Goal: Information Seeking & Learning: Understand process/instructions

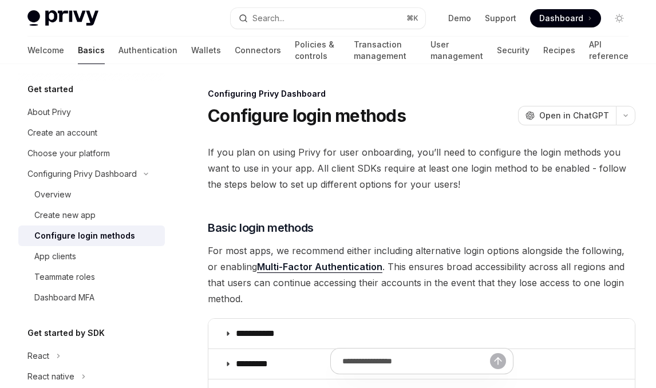
scroll to position [525, 0]
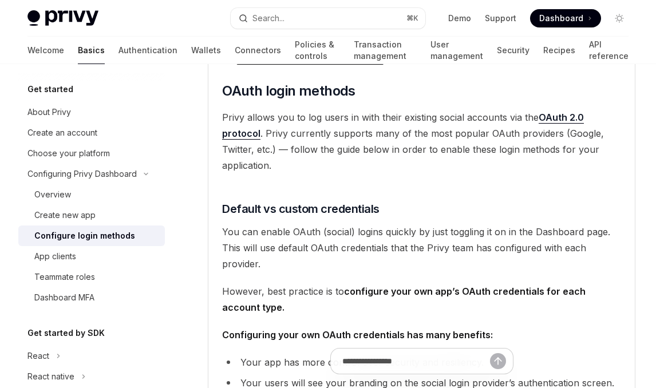
click at [191, 49] on link "Wallets" at bounding box center [206, 50] width 30 height 27
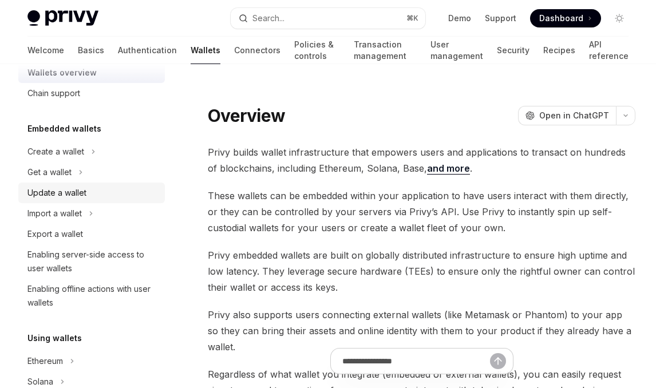
scroll to position [34, 0]
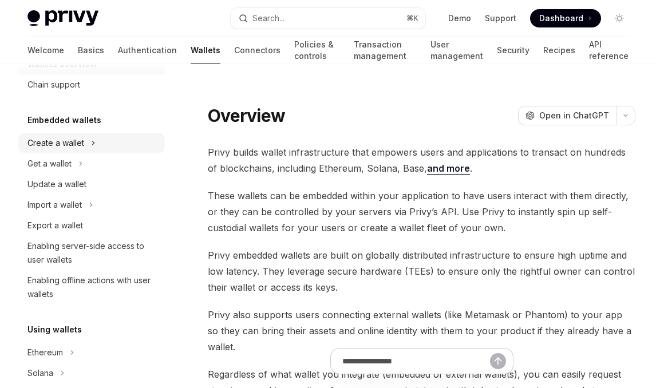
click at [121, 135] on div "Create a wallet" at bounding box center [91, 143] width 147 height 21
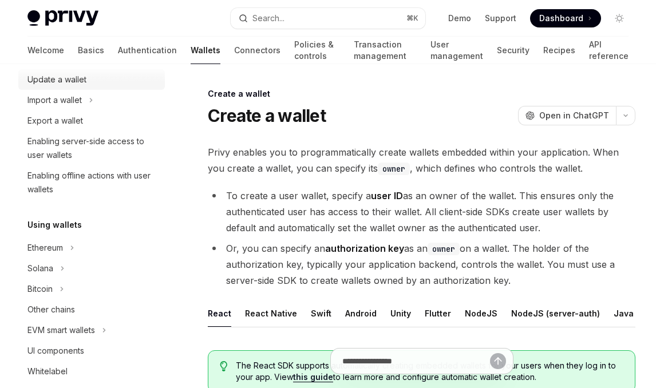
scroll to position [230, 0]
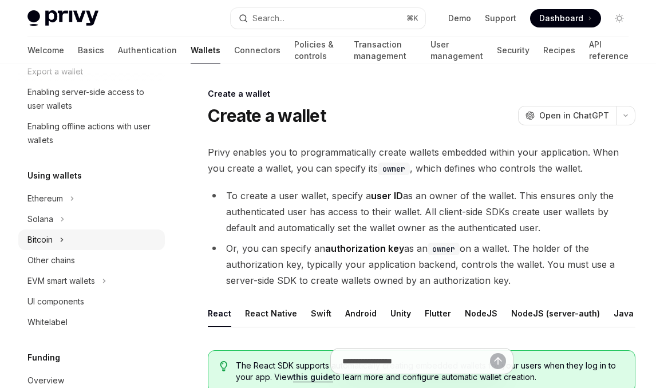
click at [70, 234] on div "Bitcoin" at bounding box center [91, 240] width 147 height 21
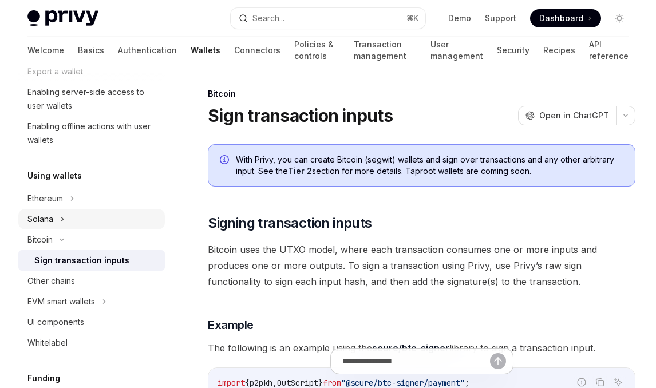
click at [74, 216] on div "Solana" at bounding box center [91, 219] width 147 height 21
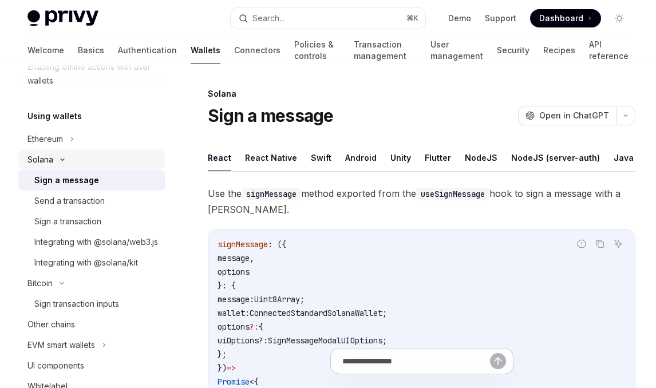
scroll to position [306, 0]
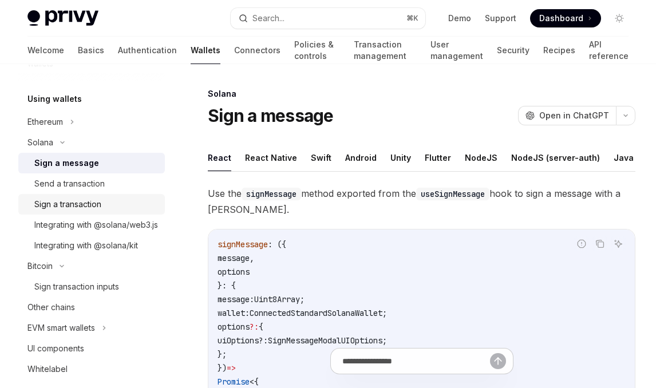
click at [87, 211] on div "Sign a transaction" at bounding box center [67, 205] width 67 height 14
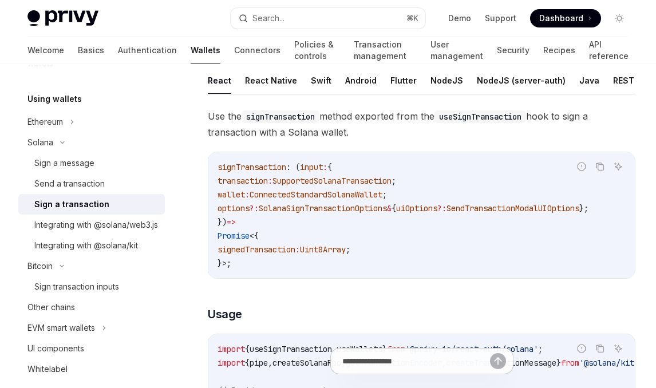
scroll to position [92, 0]
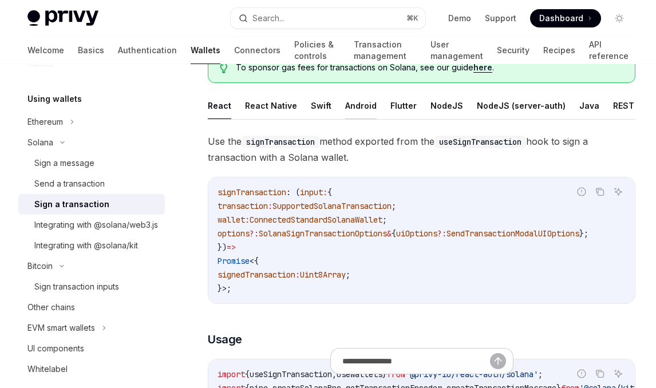
click at [345, 111] on button "Android" at bounding box center [360, 105] width 31 height 27
type textarea "*"
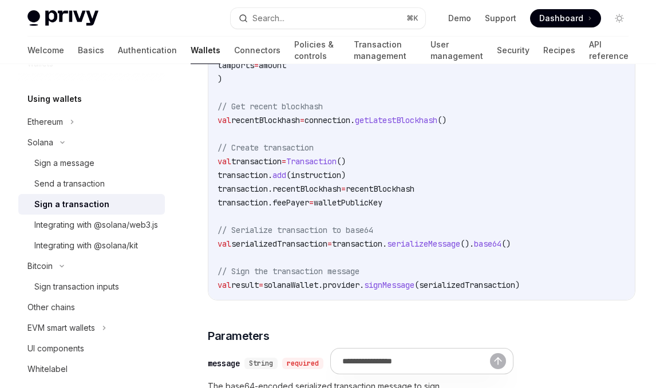
scroll to position [464, 0]
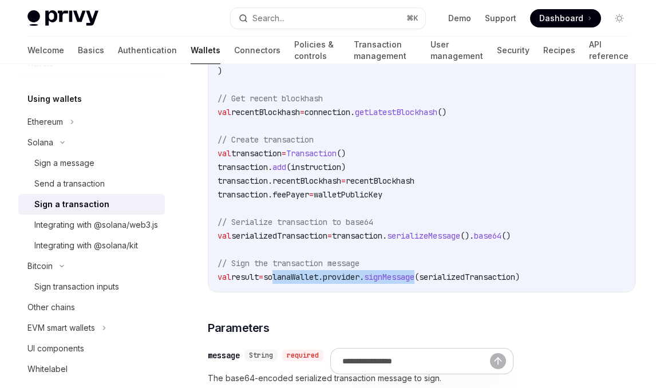
copy span "olanaWallet.provider. signMessage"
drag, startPoint x: 435, startPoint y: 280, endPoint x: 283, endPoint y: 280, distance: 151.8
click at [283, 280] on span "val result = solanaWallet.provider. signMessage (serializedTransaction)" at bounding box center [369, 277] width 302 height 10
click at [444, 273] on span "(serializedTransaction)" at bounding box center [467, 277] width 105 height 10
drag, startPoint x: 438, startPoint y: 278, endPoint x: 403, endPoint y: 273, distance: 34.7
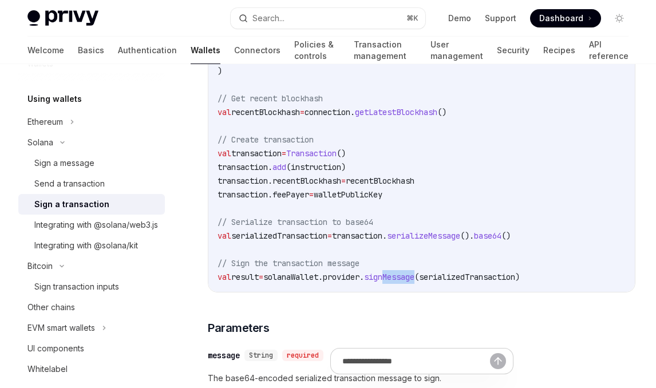
click at [403, 273] on span "signMessage" at bounding box center [389, 277] width 50 height 10
click at [553, 277] on code "// Retrieve user's Solana wallet (assumes wallet is already obtained) val solan…" at bounding box center [422, 91] width 408 height 385
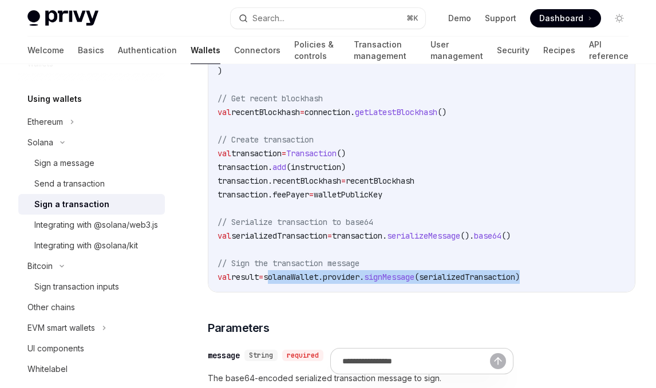
drag, startPoint x: 572, startPoint y: 277, endPoint x: 282, endPoint y: 281, distance: 289.2
click at [282, 281] on code "// Retrieve user's Solana wallet (assumes wallet is already obtained) val solan…" at bounding box center [422, 91] width 408 height 385
click at [467, 280] on span "(serializedTransaction)" at bounding box center [467, 277] width 105 height 10
drag, startPoint x: 438, startPoint y: 279, endPoint x: 280, endPoint y: 277, distance: 158.1
click at [280, 277] on span "val result = solanaWallet.provider. signMessage (serializedTransaction)" at bounding box center [369, 277] width 302 height 10
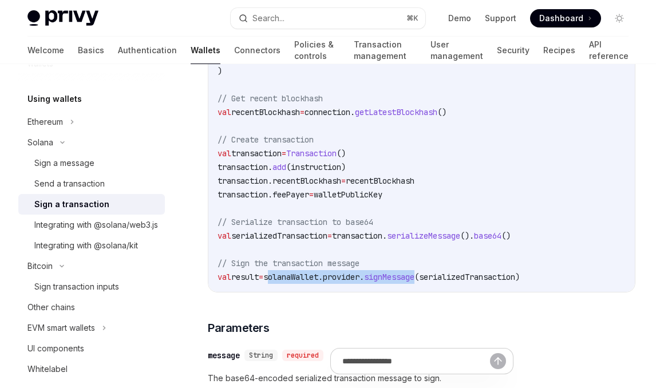
copy span "solanaWallet.provider. signMessage"
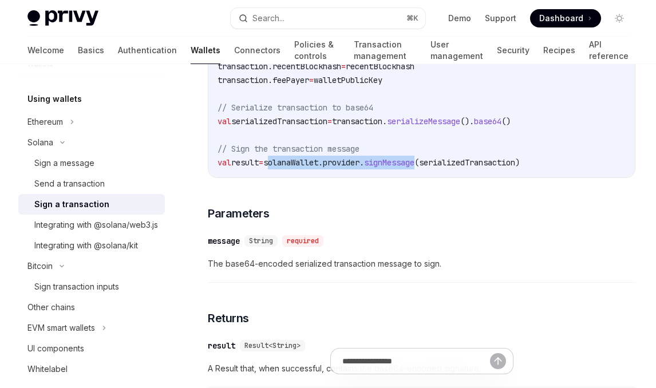
scroll to position [769, 0]
